Goal: Information Seeking & Learning: Learn about a topic

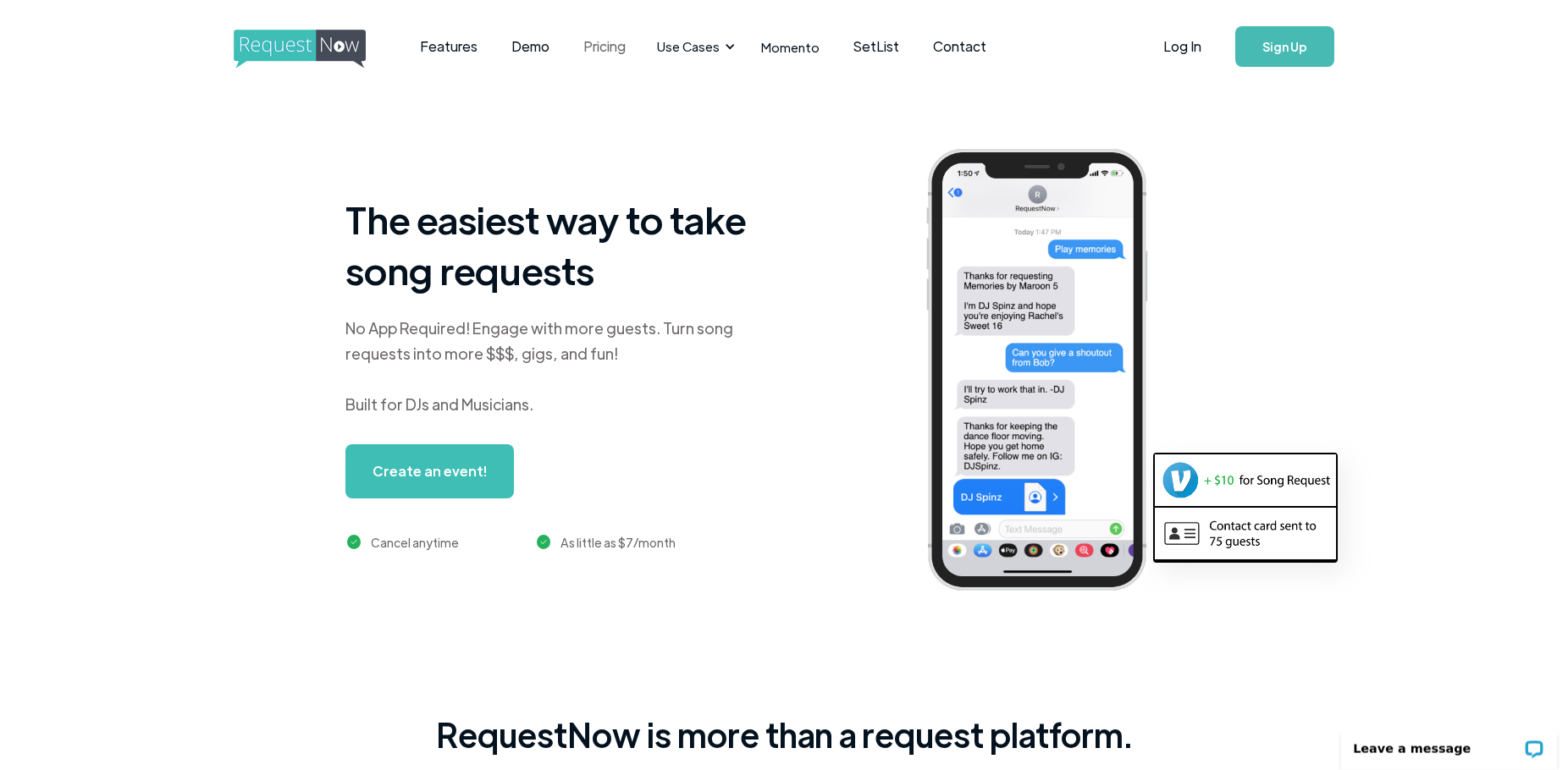
click at [593, 45] on link "Pricing" at bounding box center [605, 46] width 76 height 52
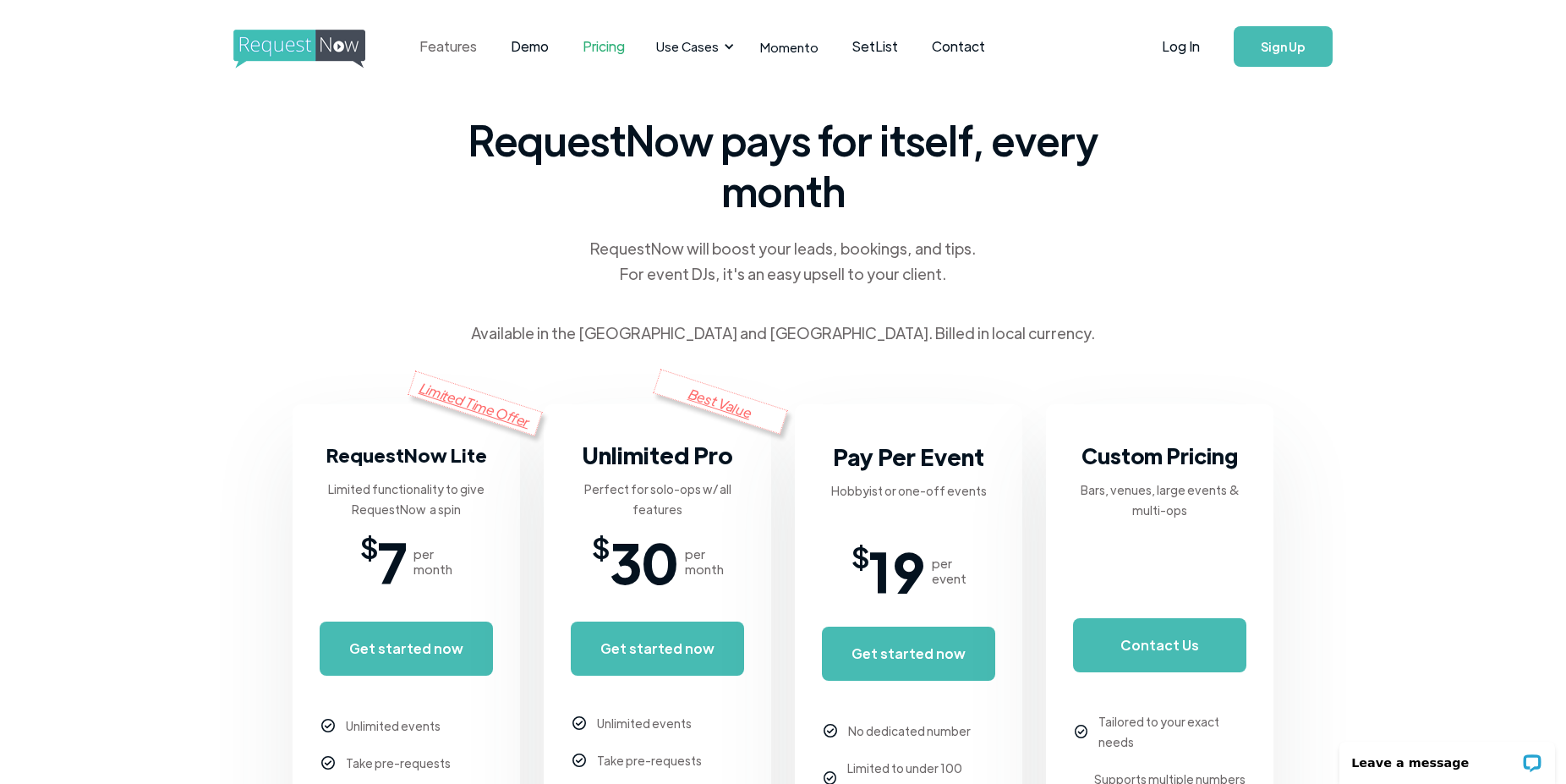
click at [453, 45] on link "Features" at bounding box center [448, 46] width 91 height 52
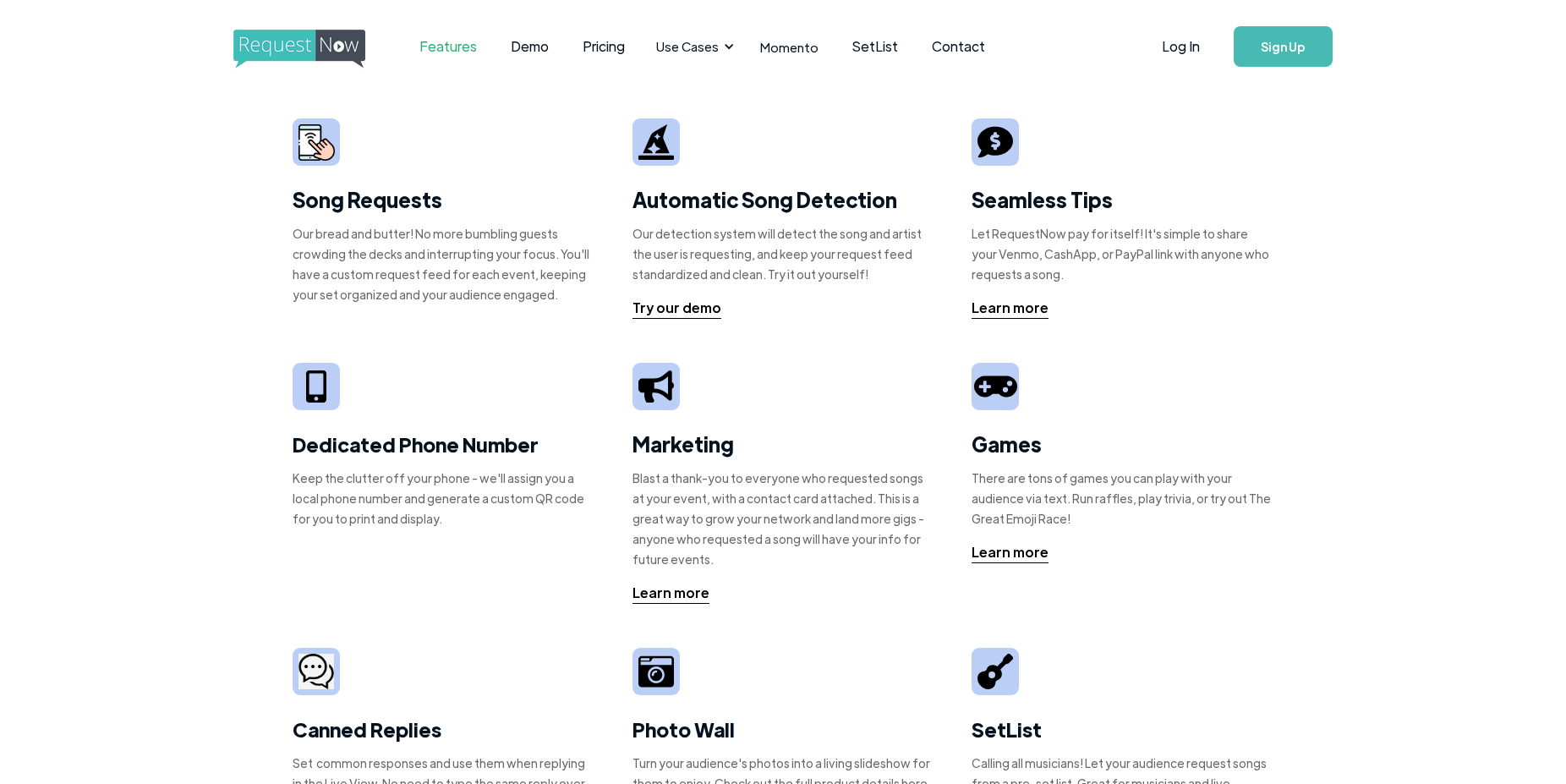
click at [370, 206] on strong "Song Requests" at bounding box center [367, 200] width 150 height 27
click at [338, 213] on div "Song Requests Our bread and butter! No more bumbling guests crowding the decks …" at bounding box center [444, 217] width 302 height 200
click at [344, 200] on strong "Song Requests" at bounding box center [367, 200] width 150 height 27
click at [356, 256] on div "Our bread and butter! No more bumbling guests crowding the decks and interrupti…" at bounding box center [444, 264] width 302 height 82
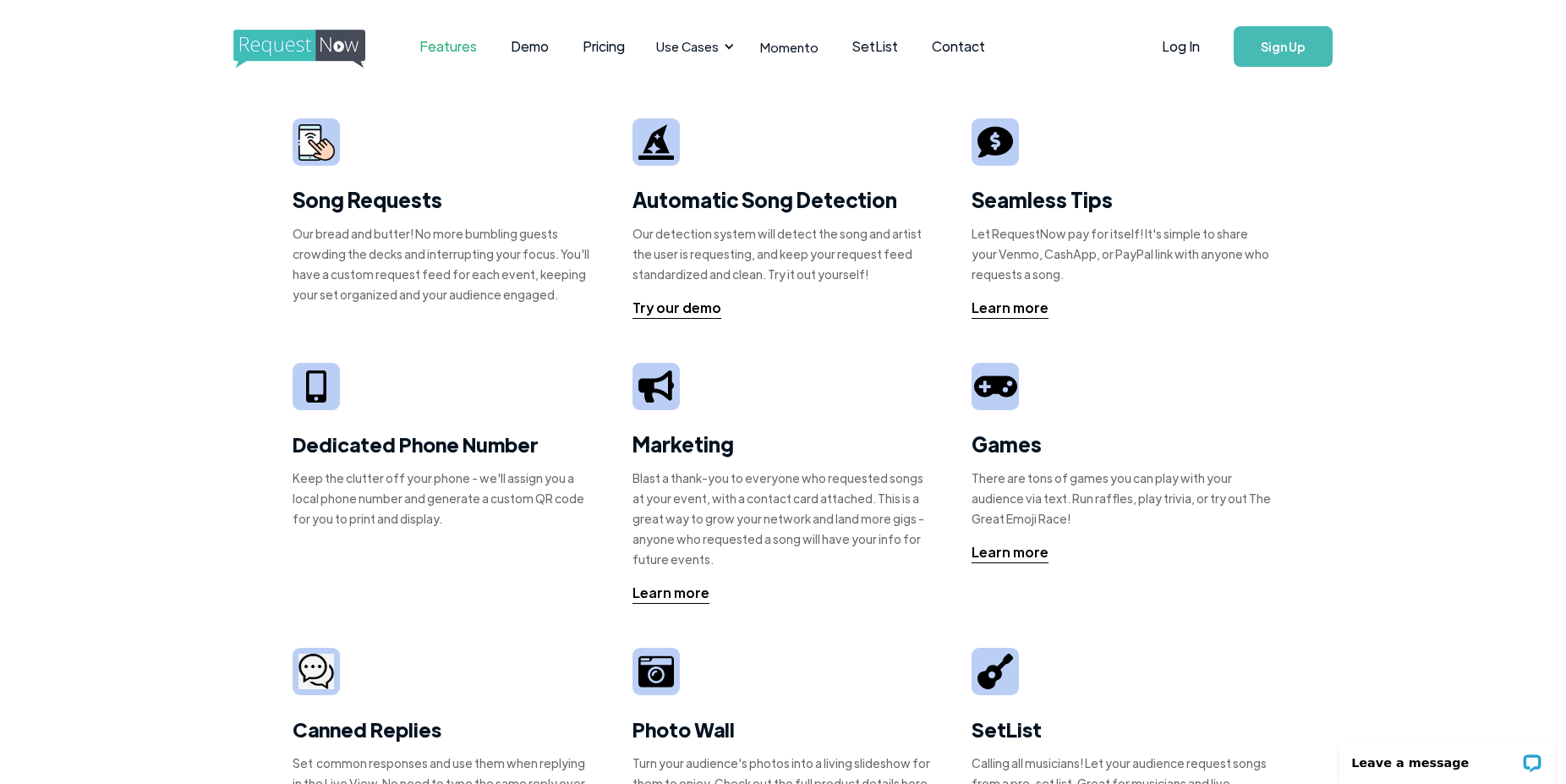
click at [323, 200] on strong "Song Requests" at bounding box center [367, 200] width 150 height 27
click at [365, 286] on div "Our bread and butter! No more bumbling guests crowding the decks and interrupti…" at bounding box center [444, 264] width 302 height 82
